Goal: Task Accomplishment & Management: Manage account settings

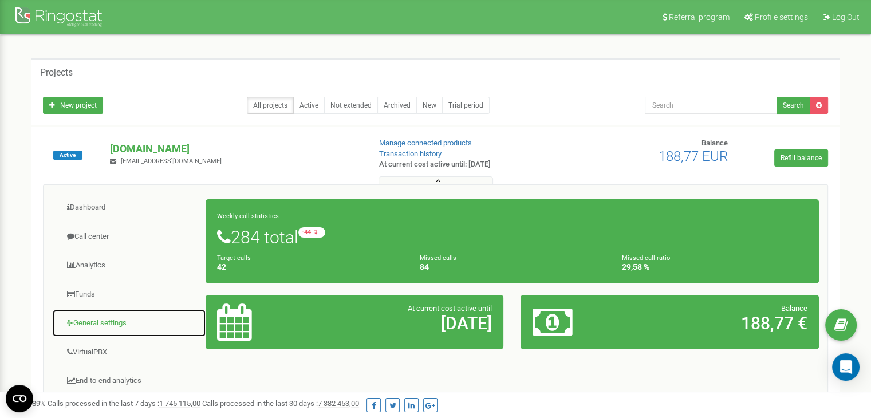
click at [88, 321] on link "General settings" at bounding box center [129, 323] width 154 height 28
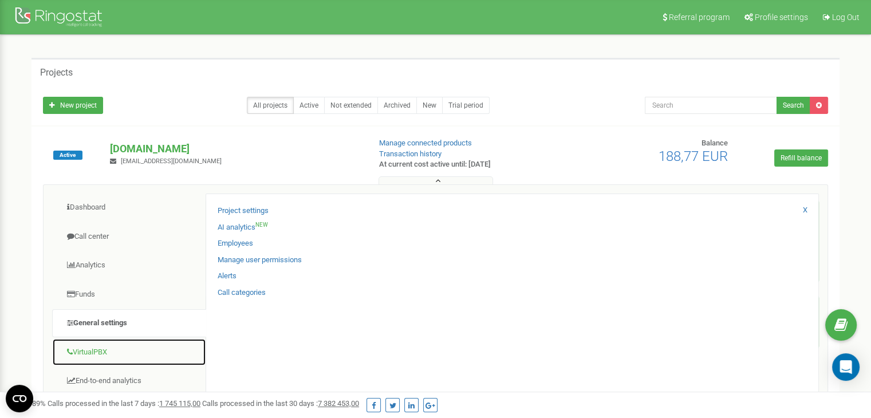
click at [100, 345] on link "VirtualPBX" at bounding box center [129, 352] width 154 height 28
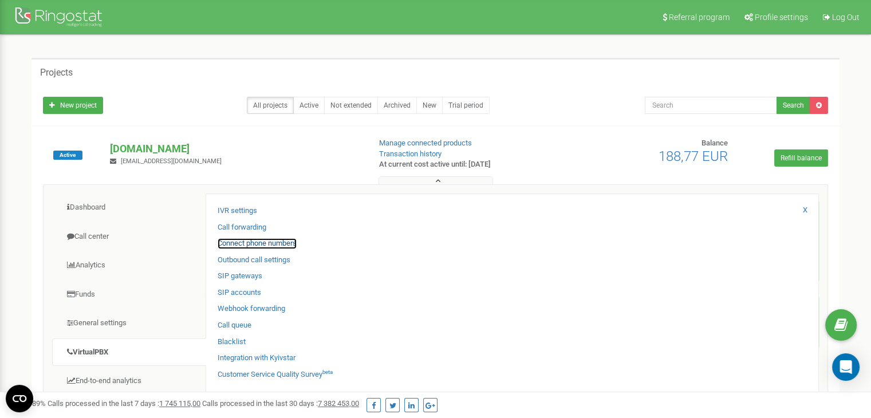
click at [250, 239] on link "Connect phone numbers" at bounding box center [257, 243] width 79 height 11
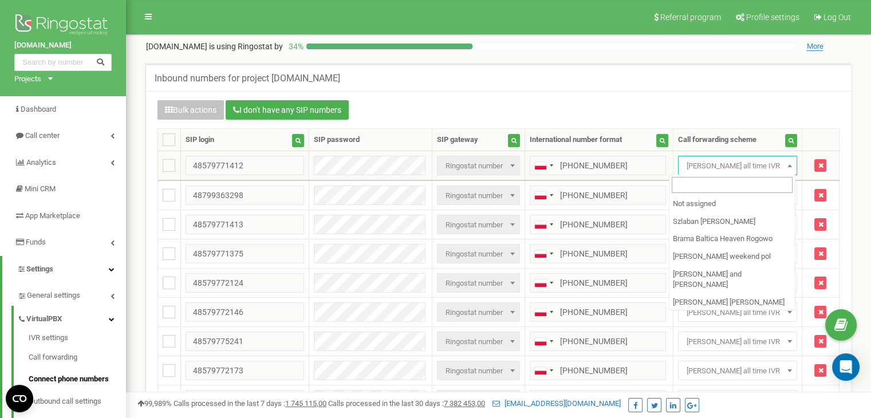
click at [731, 170] on span "[PERSON_NAME] all time IVR" at bounding box center [737, 166] width 111 height 16
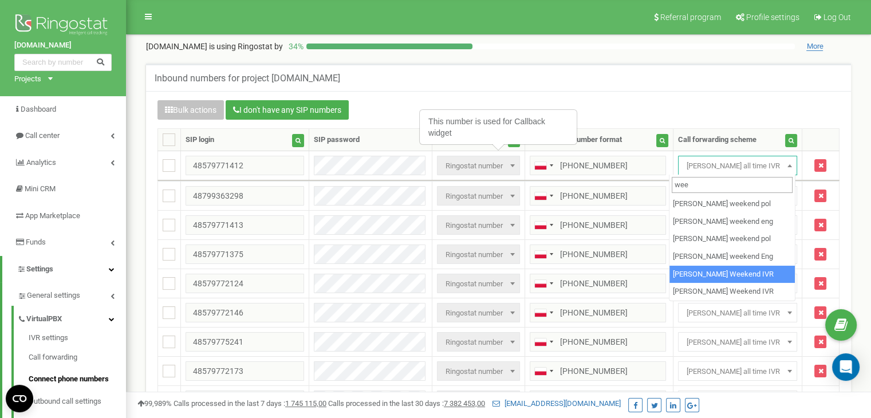
type input "wee"
select select "266217"
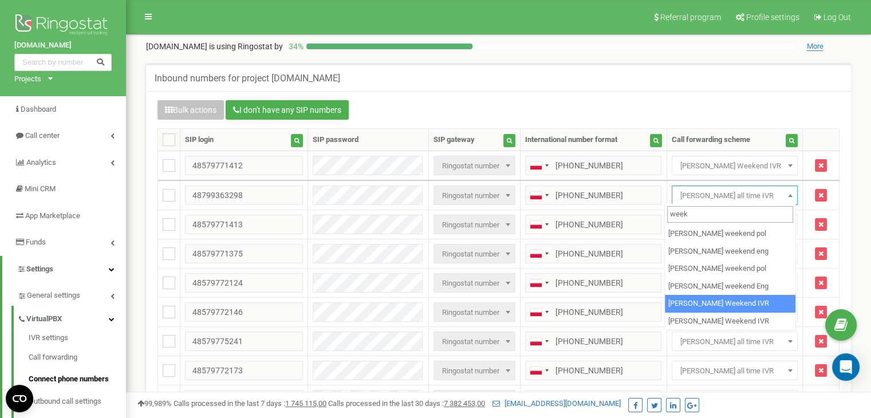
type input "week"
select select "266217"
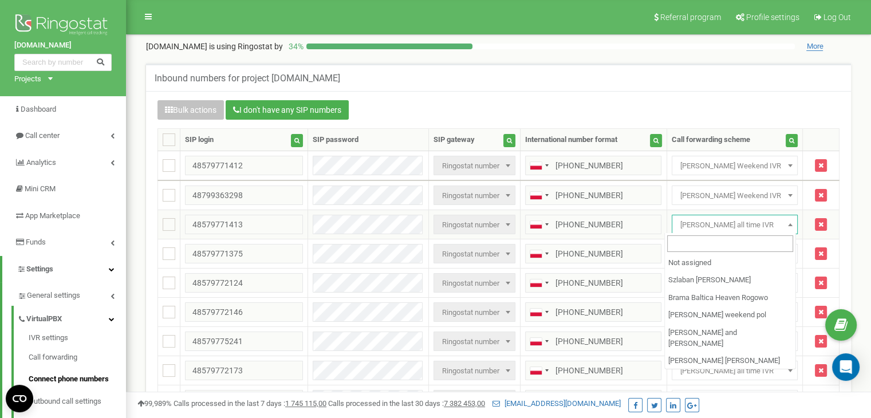
click at [705, 223] on span "Jakub Kukliś all time IVR" at bounding box center [734, 225] width 117 height 16
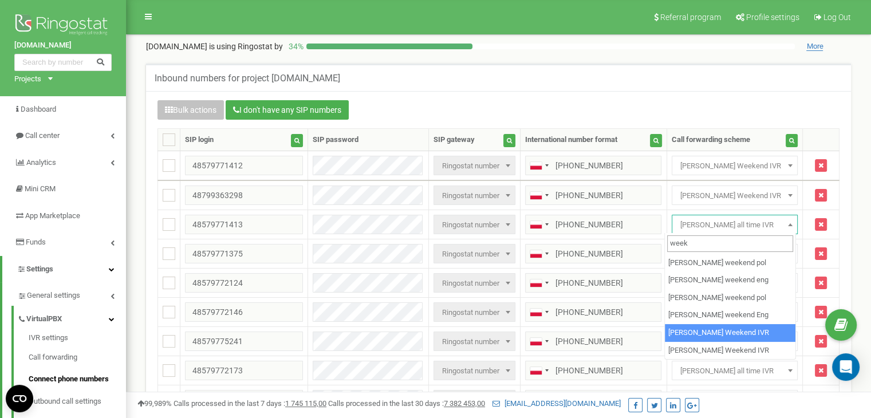
type input "week"
select select "266217"
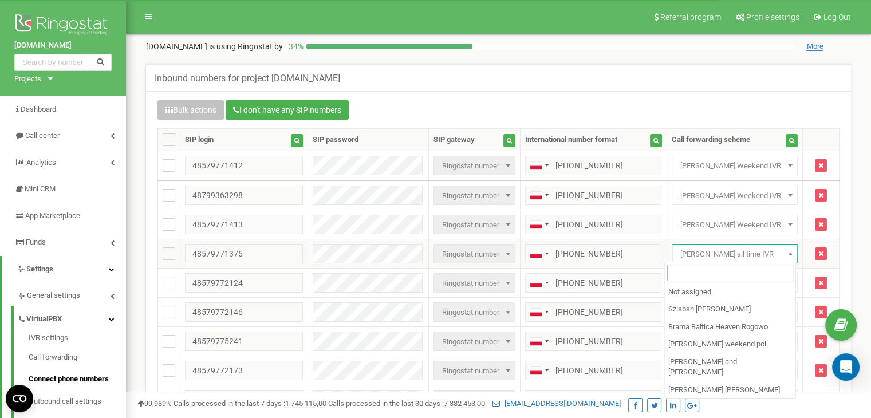
click at [685, 257] on span "[PERSON_NAME] all time IVR" at bounding box center [734, 254] width 117 height 16
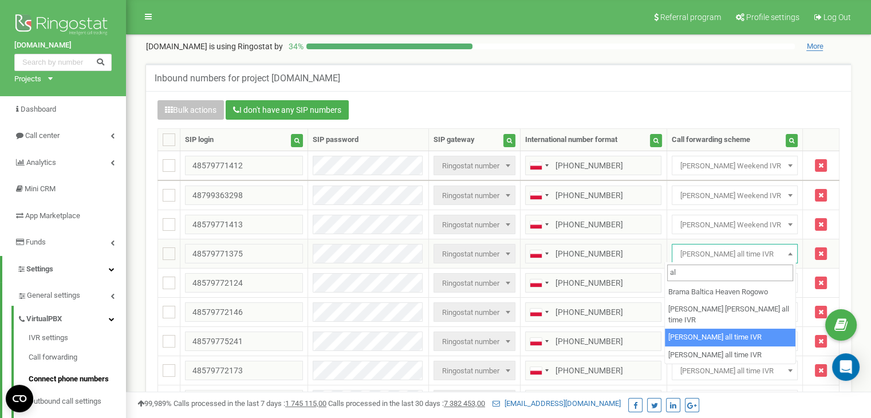
type input "a"
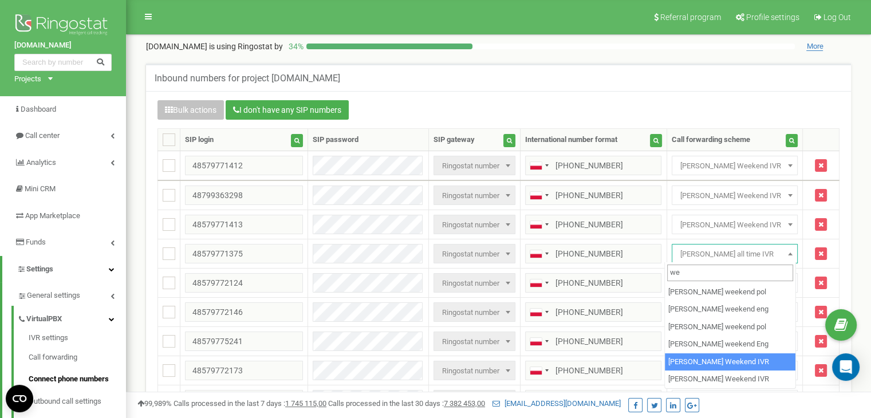
type input "we"
select select "266217"
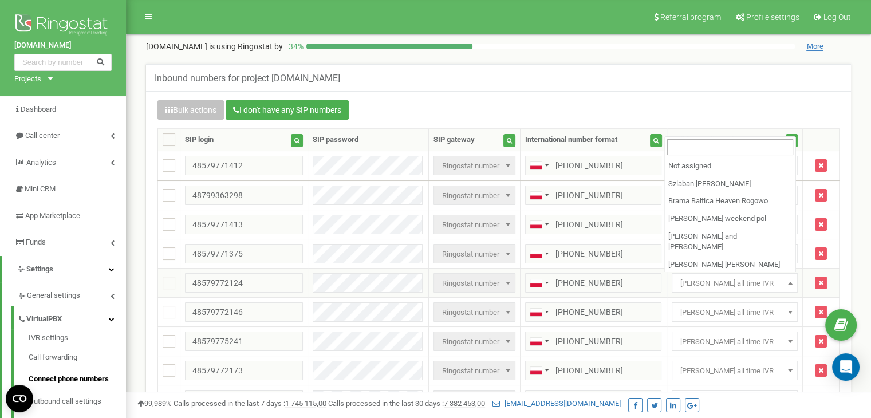
click at [711, 283] on span "[PERSON_NAME] all time IVR" at bounding box center [734, 283] width 117 height 16
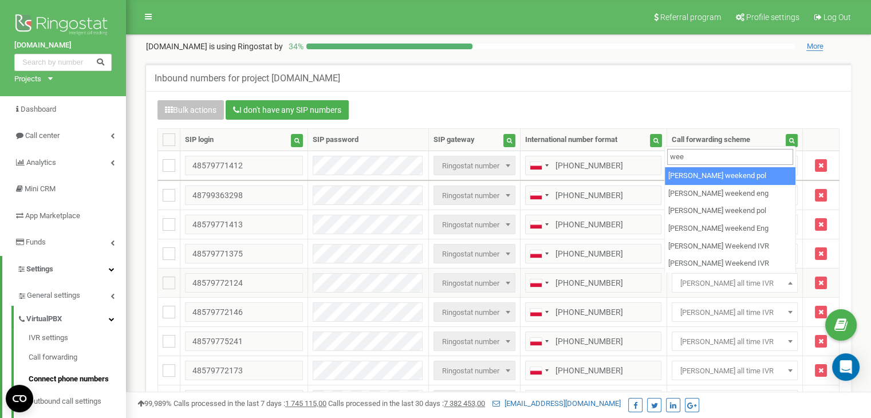
type input "weee"
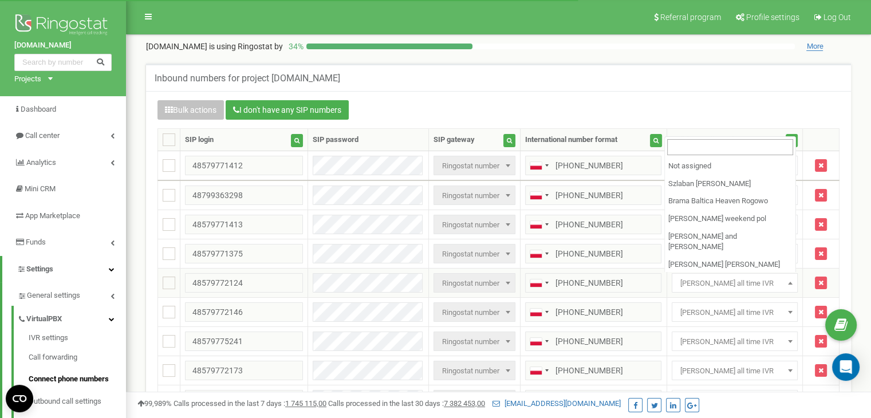
click at [699, 282] on span "[PERSON_NAME] all time IVR" at bounding box center [734, 283] width 117 height 16
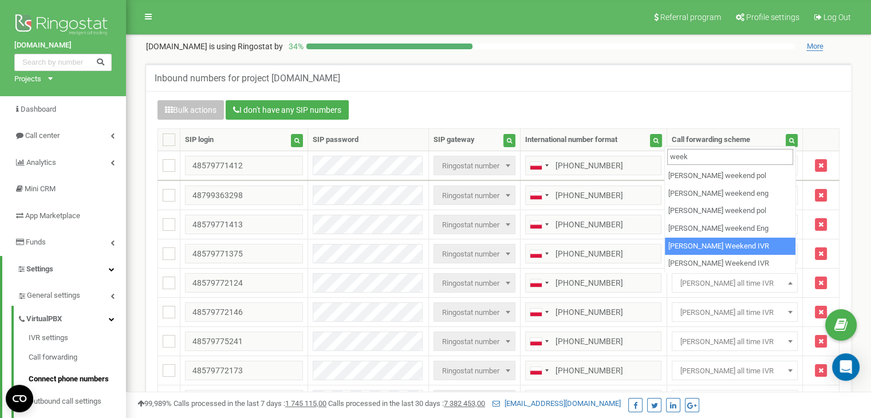
type input "week"
select select "266217"
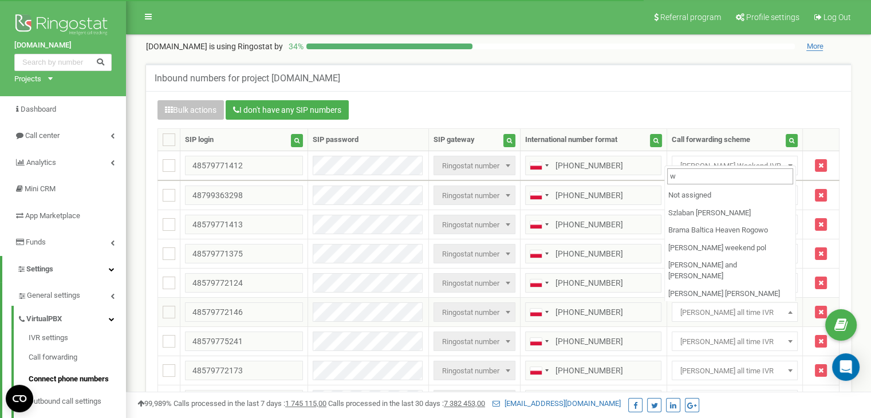
click at [698, 314] on span "[PERSON_NAME] all time IVR" at bounding box center [734, 313] width 117 height 16
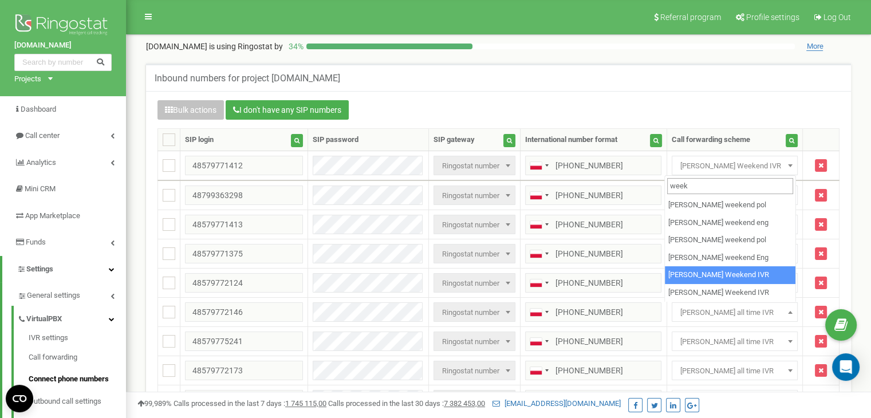
type input "week"
select select "266217"
